Goal: Transaction & Acquisition: Purchase product/service

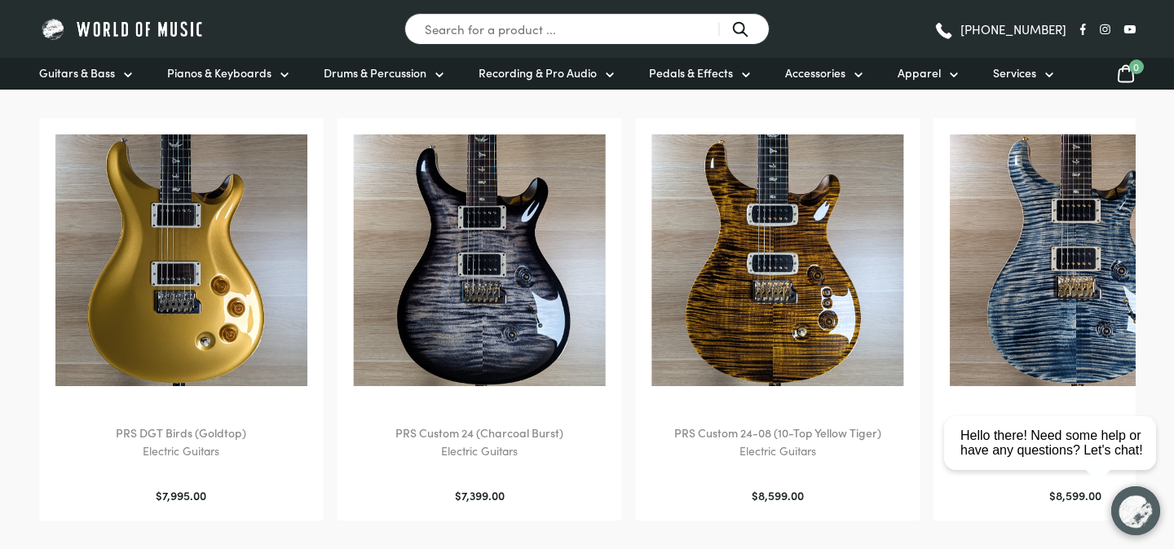
scroll to position [789, 0]
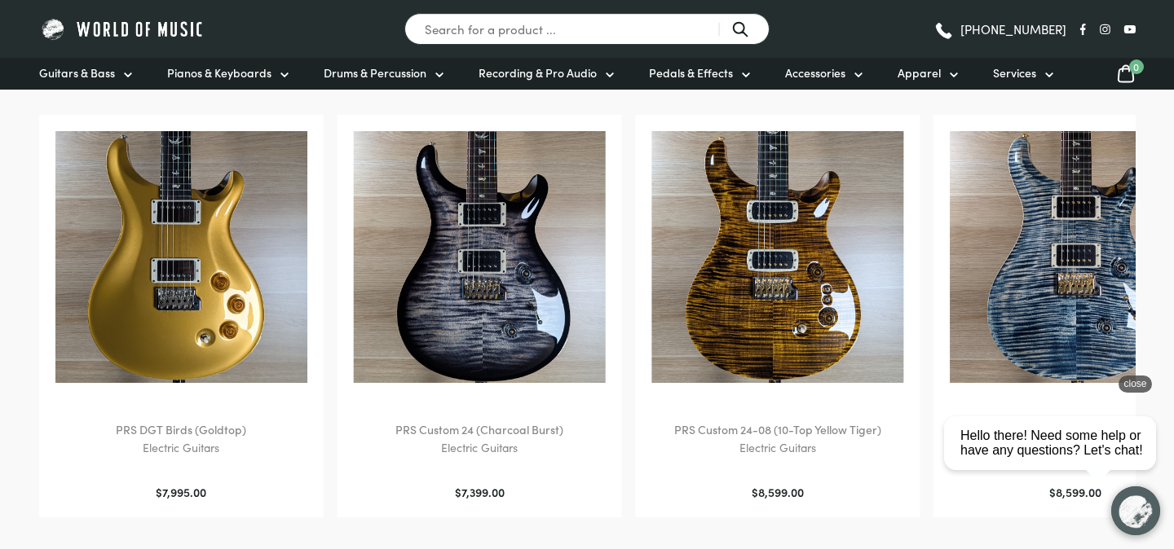
click at [1132, 390] on div "close" at bounding box center [1134, 384] width 33 height 17
click at [1043, 250] on img at bounding box center [1075, 257] width 253 height 253
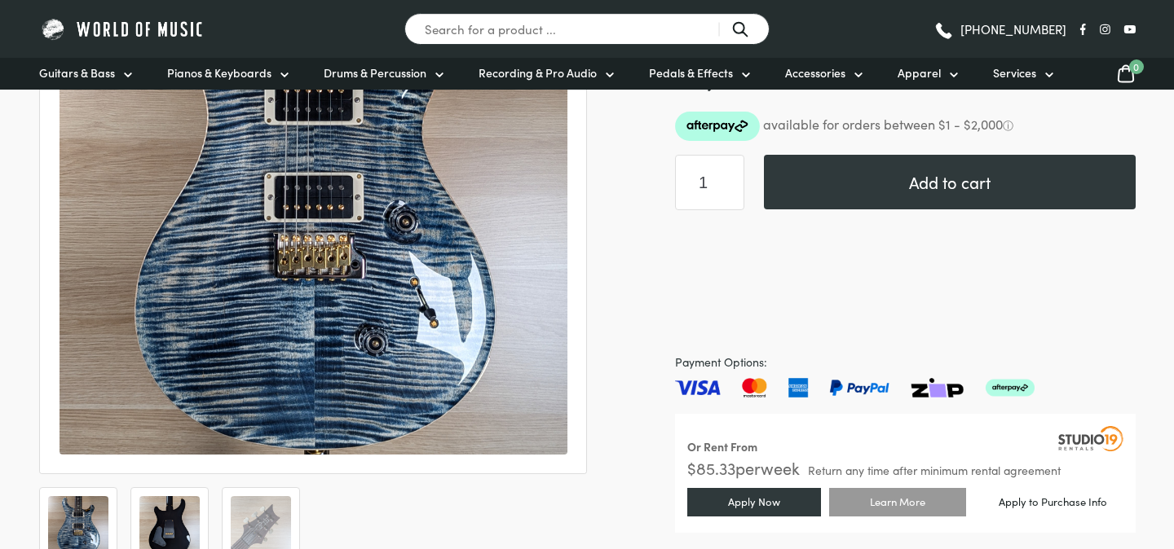
click at [194, 523] on img at bounding box center [169, 526] width 60 height 60
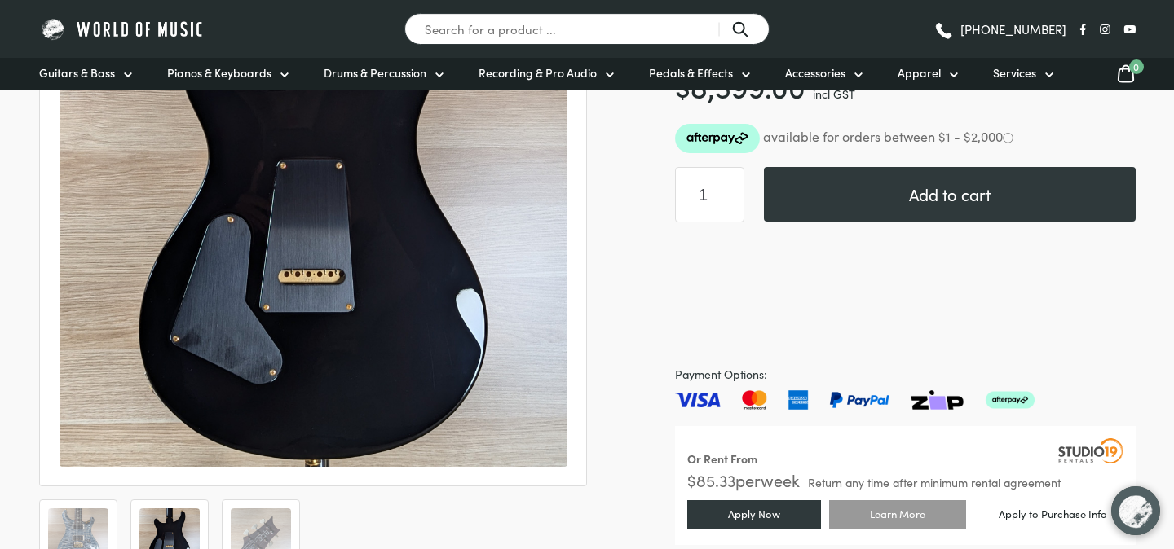
scroll to position [412, 0]
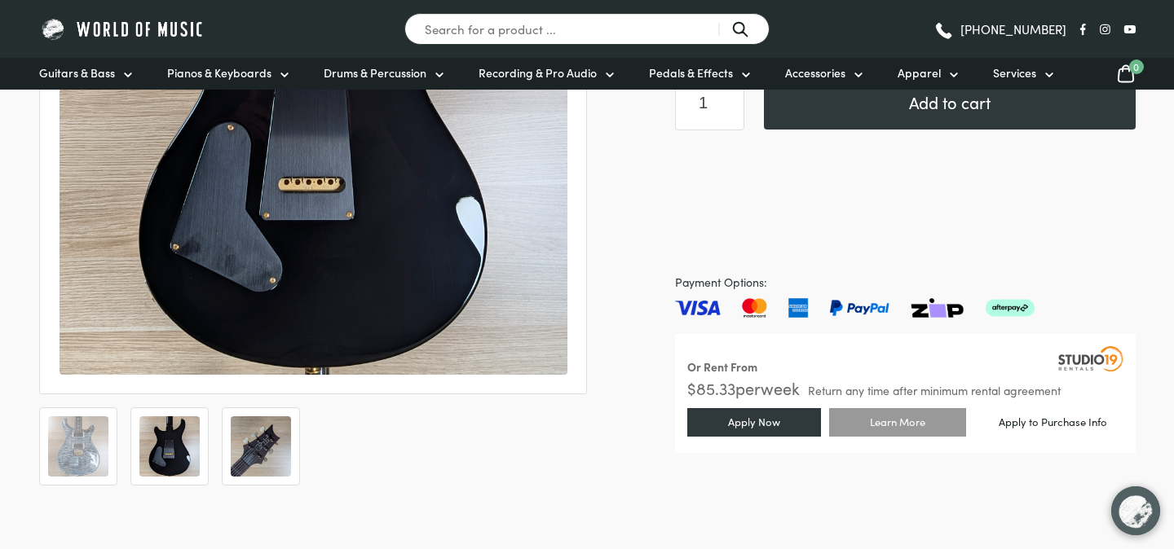
click at [271, 446] on img at bounding box center [261, 446] width 60 height 60
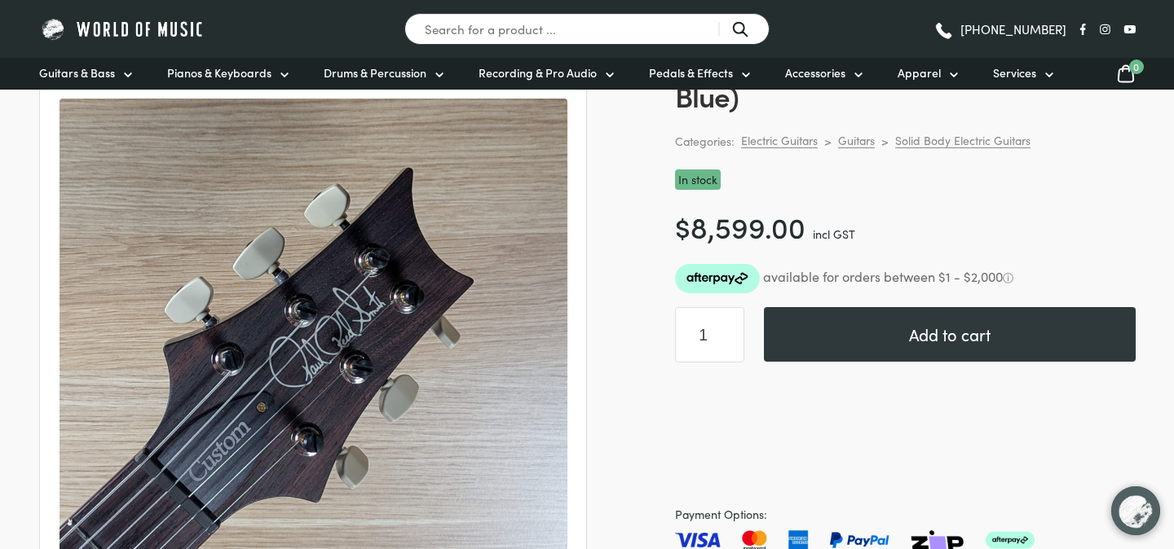
scroll to position [180, 0]
